Goal: Information Seeking & Learning: Learn about a topic

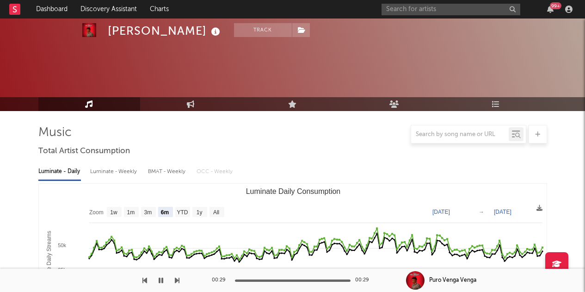
select select "6m"
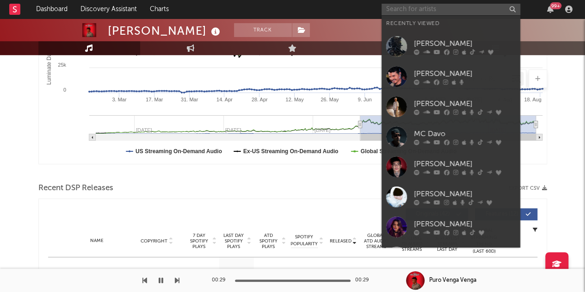
click at [438, 6] on input "text" at bounding box center [451, 10] width 139 height 12
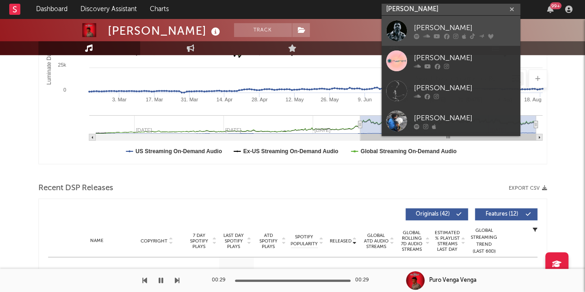
type input "[PERSON_NAME]"
click at [437, 25] on div "[PERSON_NAME]" at bounding box center [465, 27] width 102 height 11
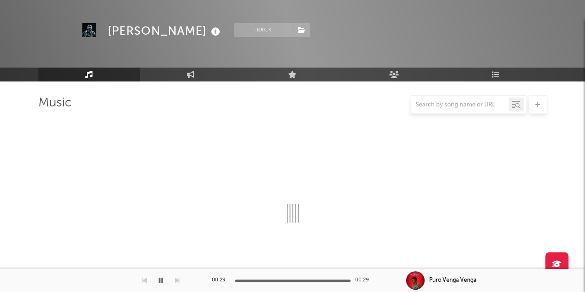
scroll to position [205, 0]
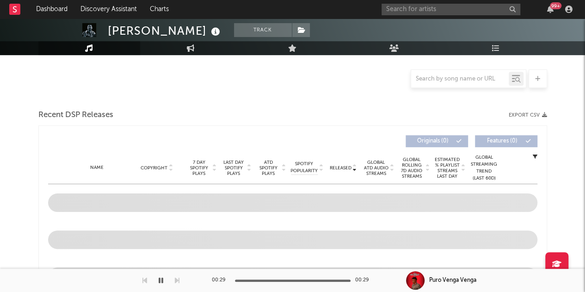
select select "6m"
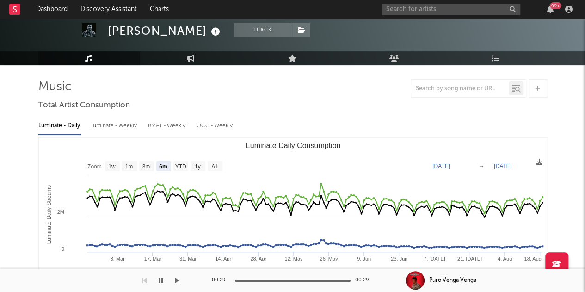
scroll to position [0, 0]
